Goal: Find specific page/section: Locate item on page

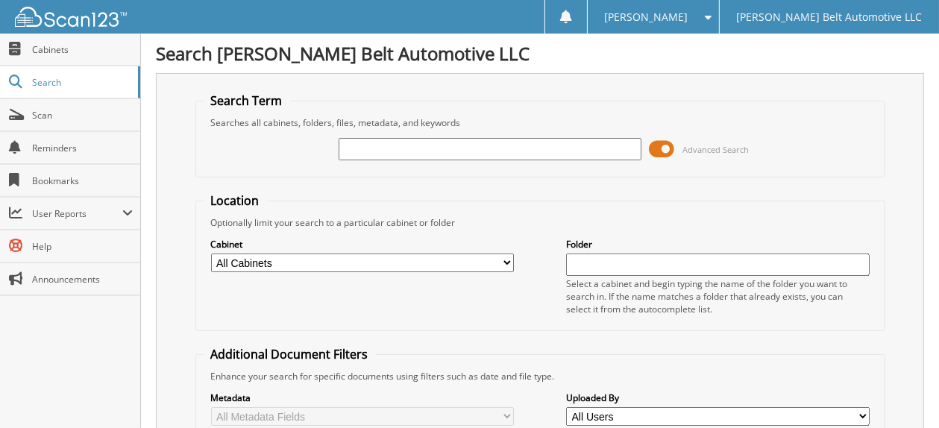
click at [365, 153] on input "text" at bounding box center [490, 149] width 303 height 22
type input "52608"
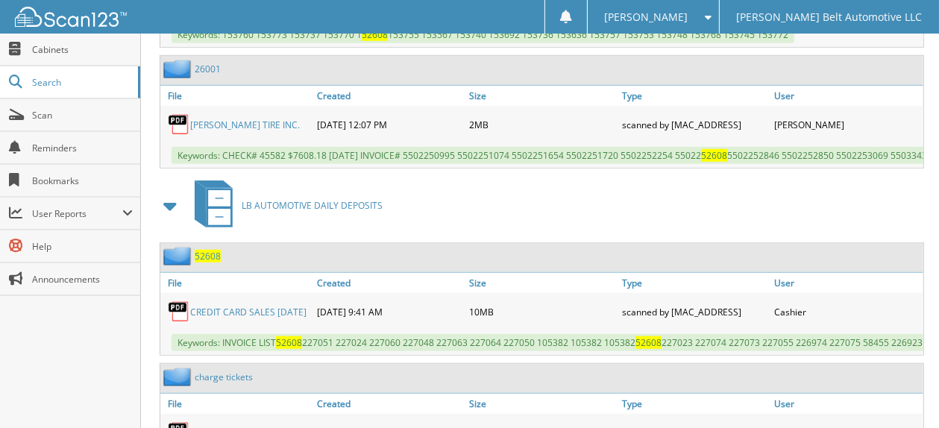
scroll to position [1044, 0]
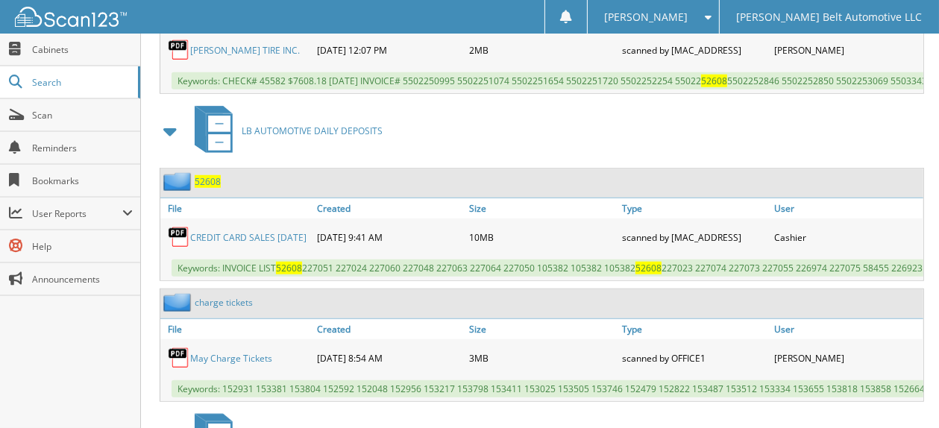
click at [257, 231] on link "CREDIT CARD SALES [DATE]" at bounding box center [248, 237] width 116 height 13
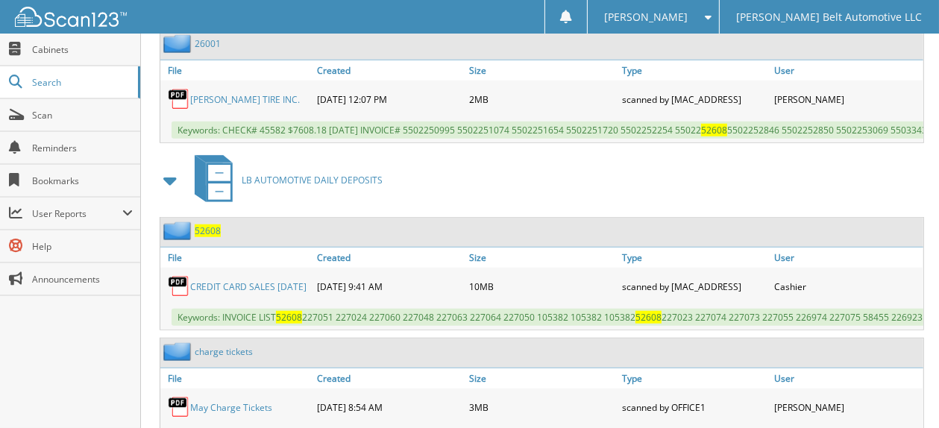
scroll to position [970, 0]
